Goal: Transaction & Acquisition: Purchase product/service

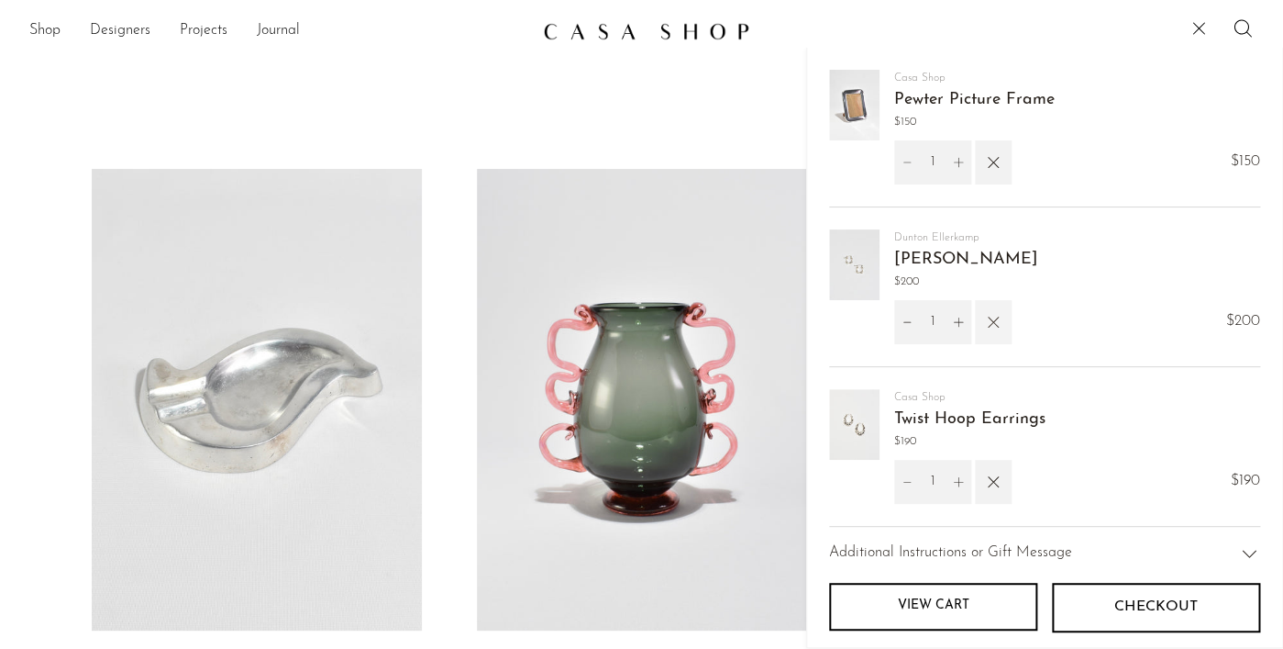
click at [994, 328] on icon "button" at bounding box center [993, 322] width 20 height 20
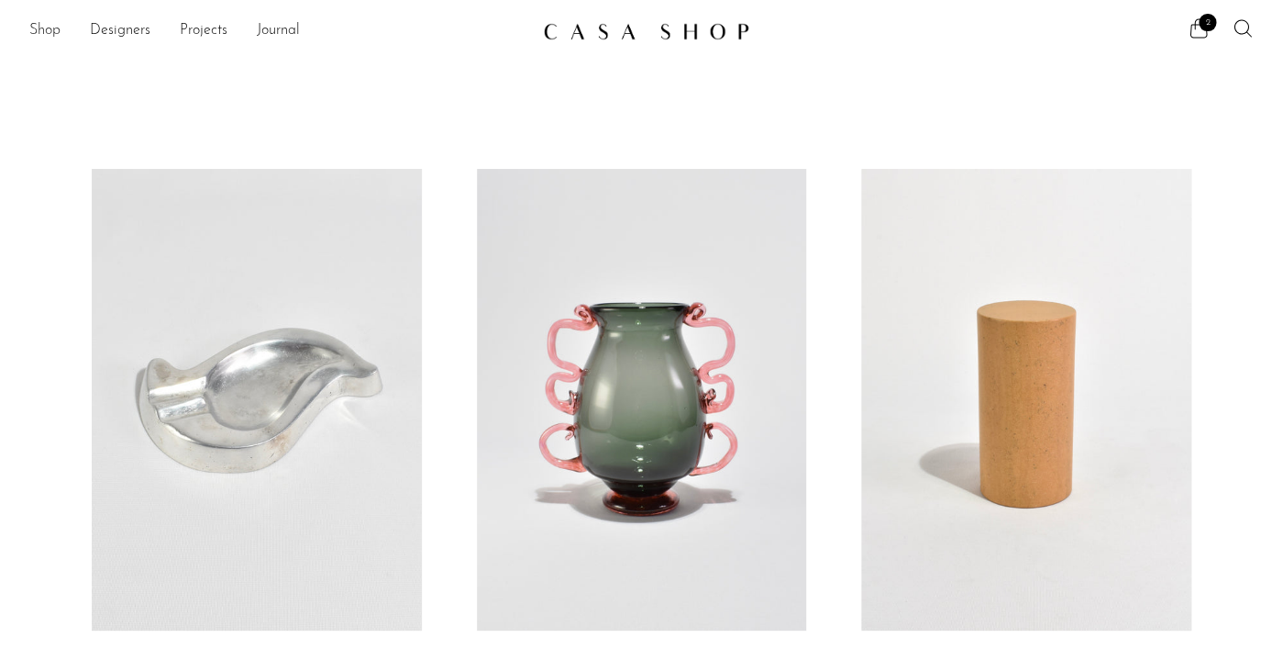
click at [54, 35] on link "Shop" at bounding box center [44, 31] width 31 height 24
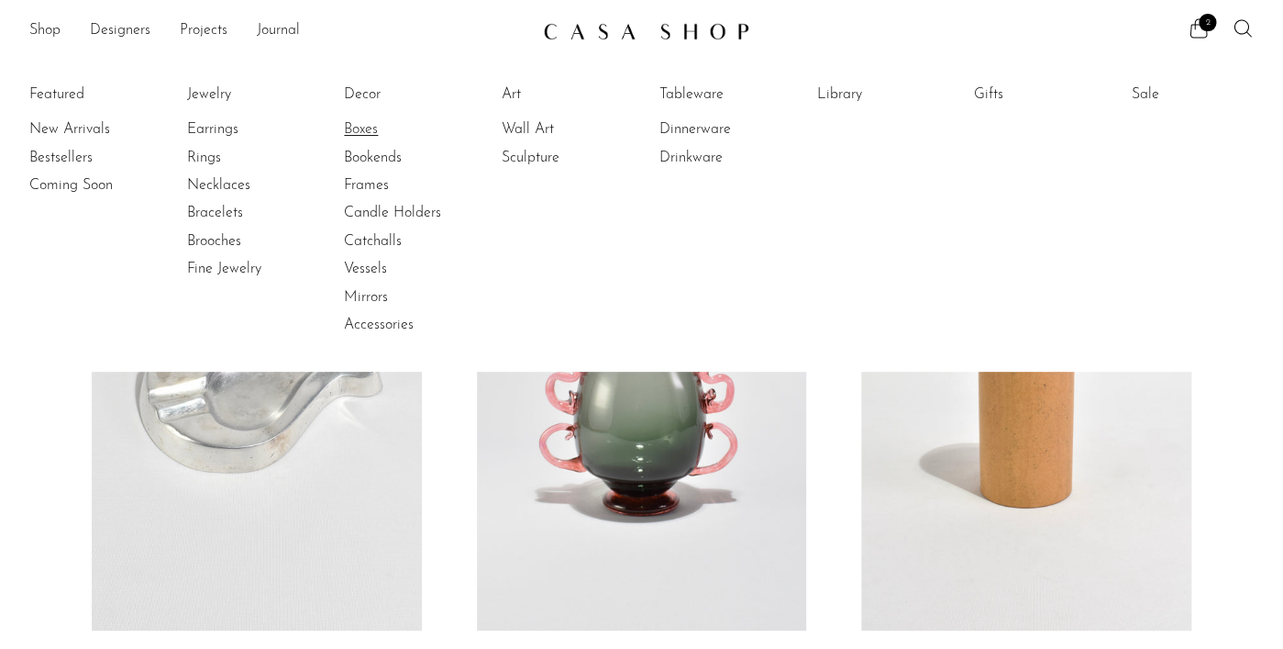
click at [370, 136] on link "Boxes" at bounding box center [413, 129] width 138 height 20
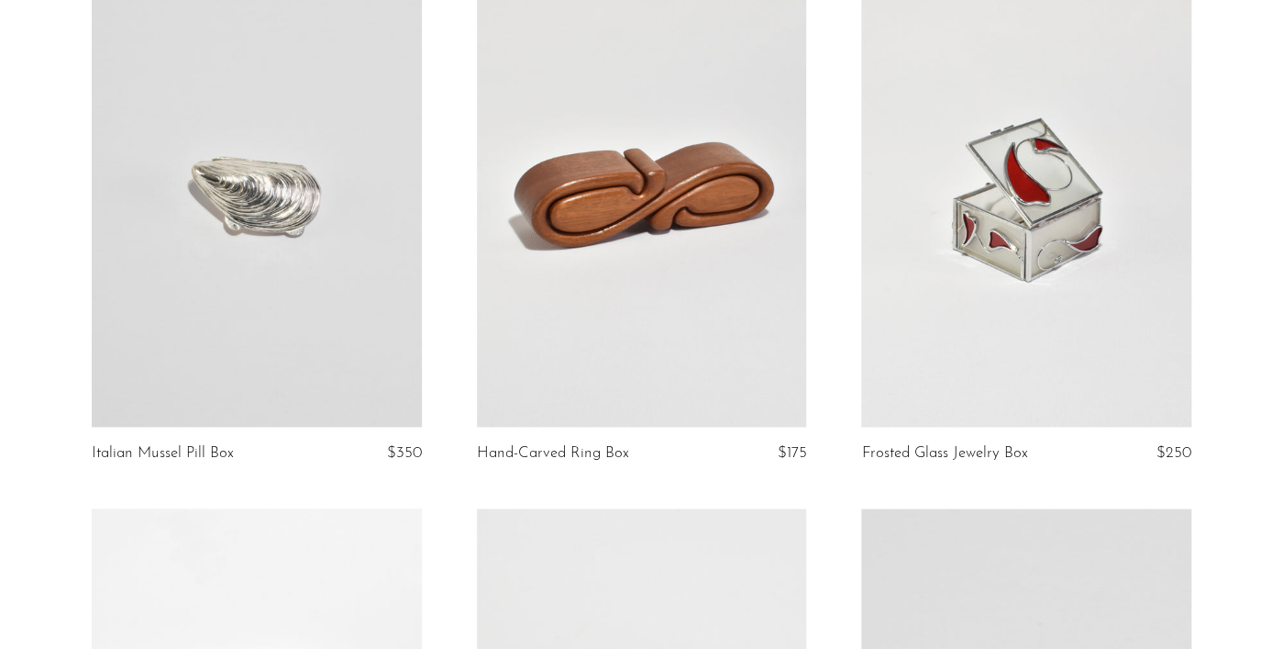
scroll to position [758, 0]
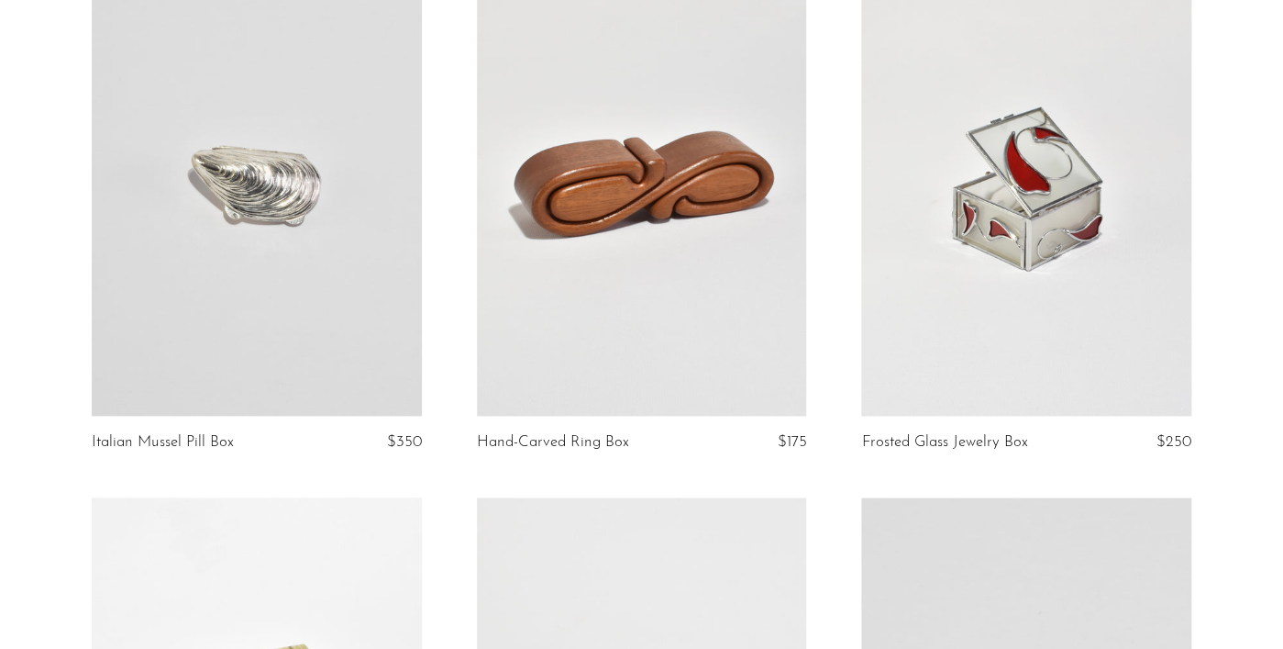
click at [615, 197] on link at bounding box center [642, 184] width 330 height 461
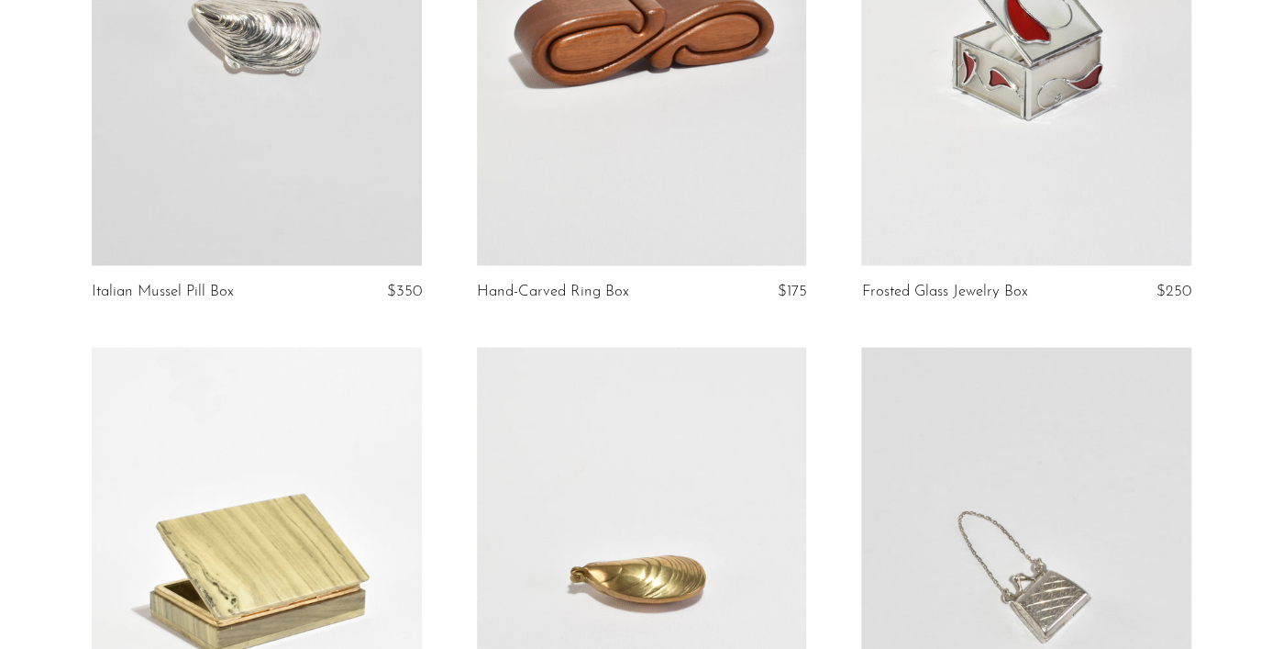
scroll to position [0, 0]
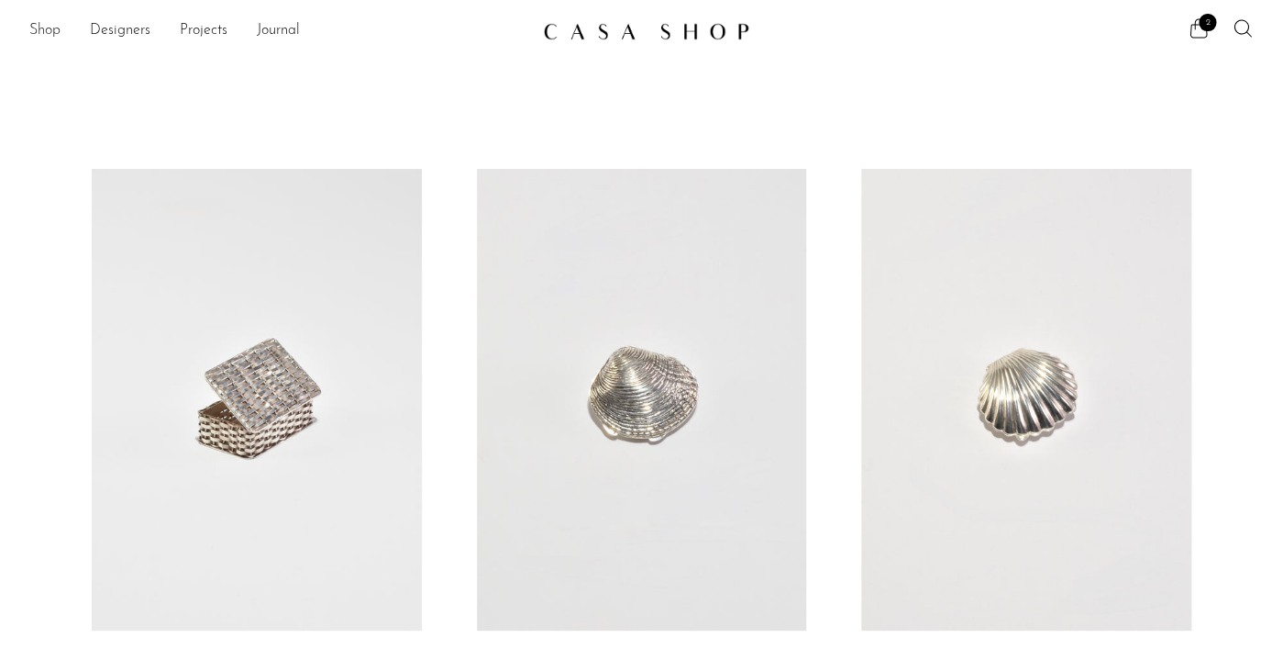
click at [60, 30] on link "Shop" at bounding box center [44, 31] width 31 height 24
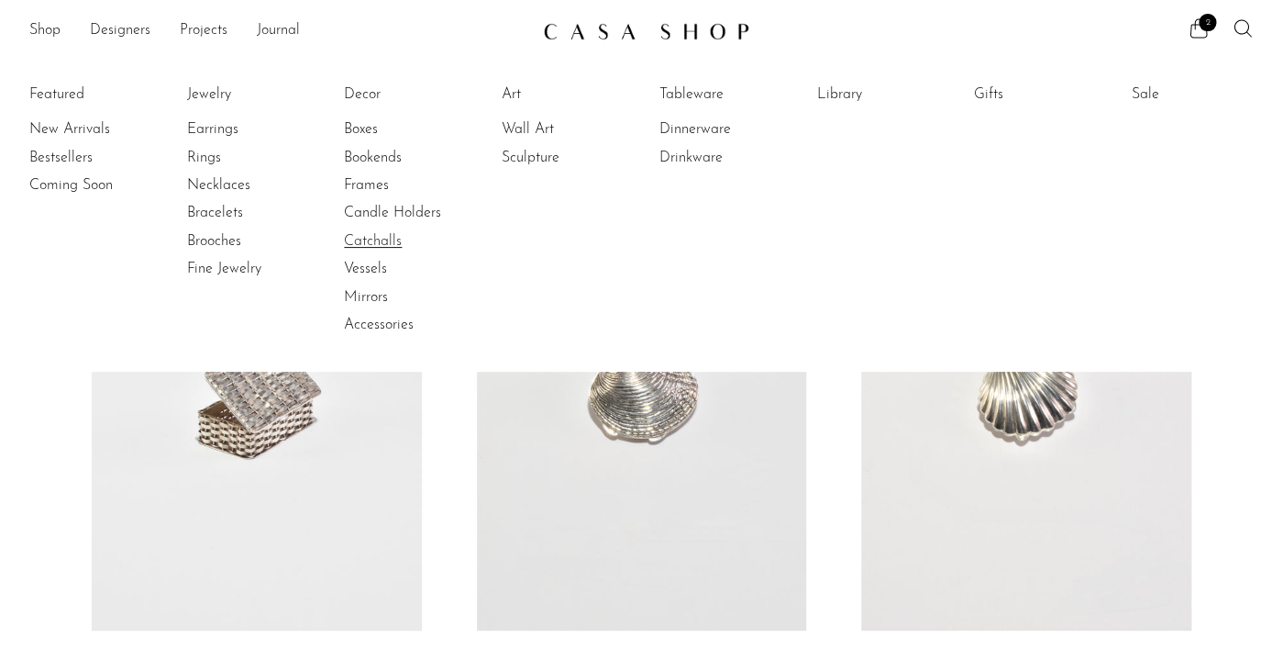
click at [377, 239] on link "Catchalls" at bounding box center [413, 241] width 138 height 20
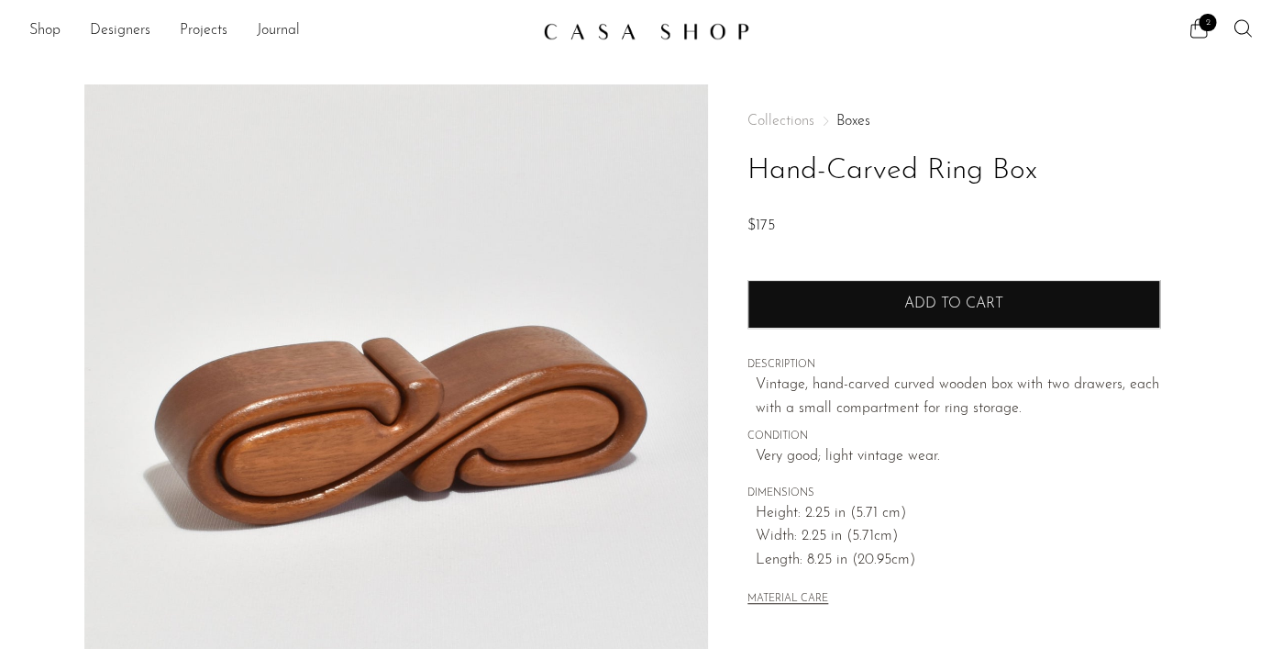
scroll to position [1, 0]
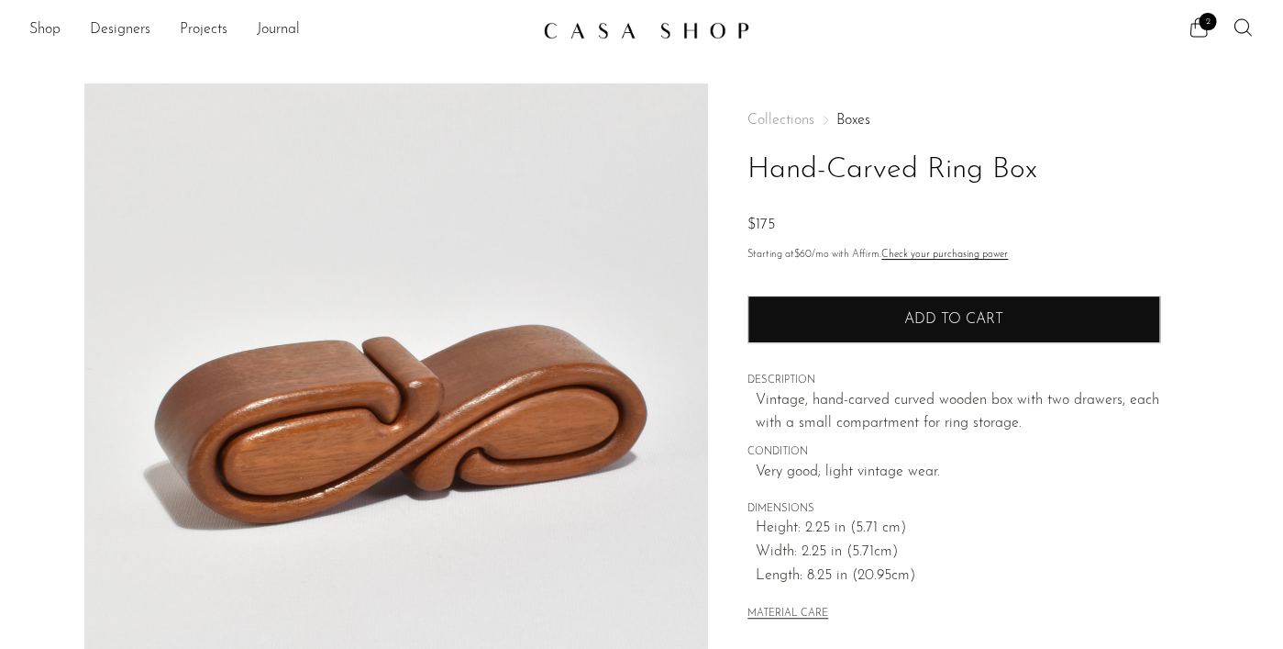
click at [953, 312] on span "Add to cart" at bounding box center [954, 319] width 99 height 17
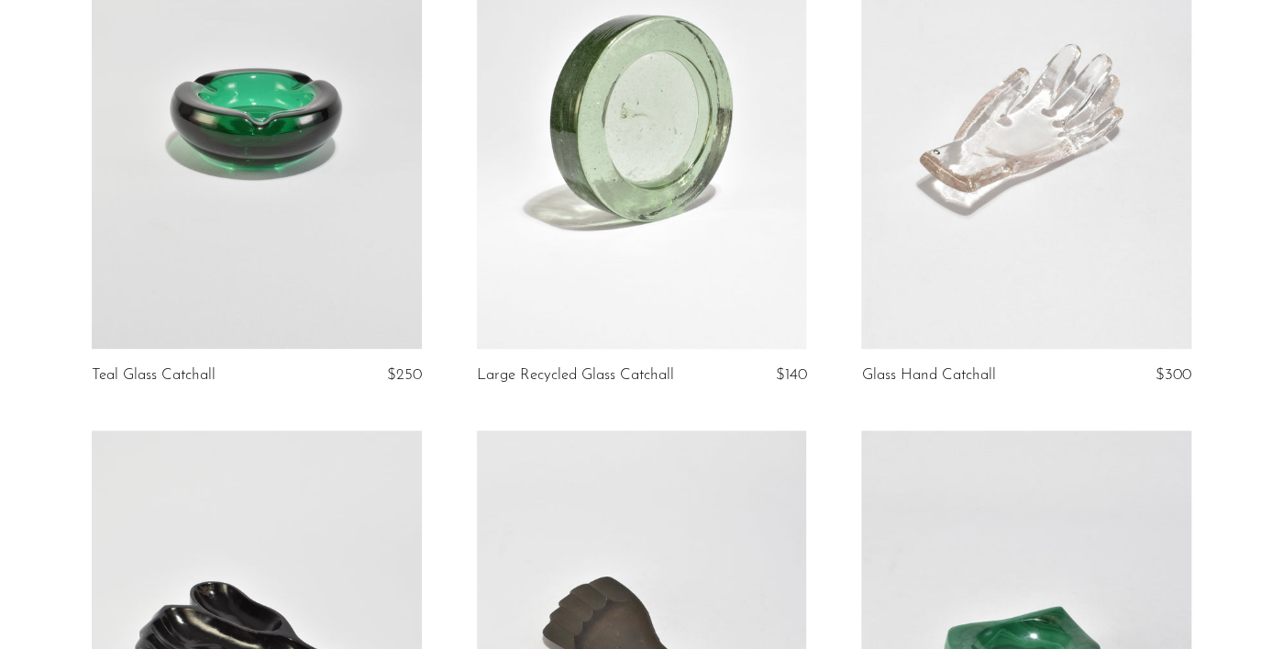
scroll to position [283, 0]
